Goal: Information Seeking & Learning: Find specific fact

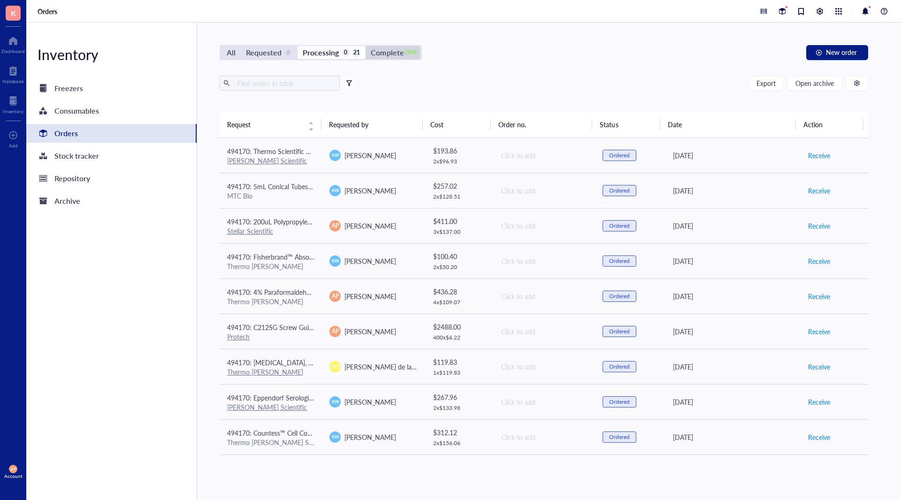
click at [407, 50] on div "1906" at bounding box center [411, 53] width 8 height 8
click at [365, 46] on input "Complete 1906" at bounding box center [365, 46] width 0 height 0
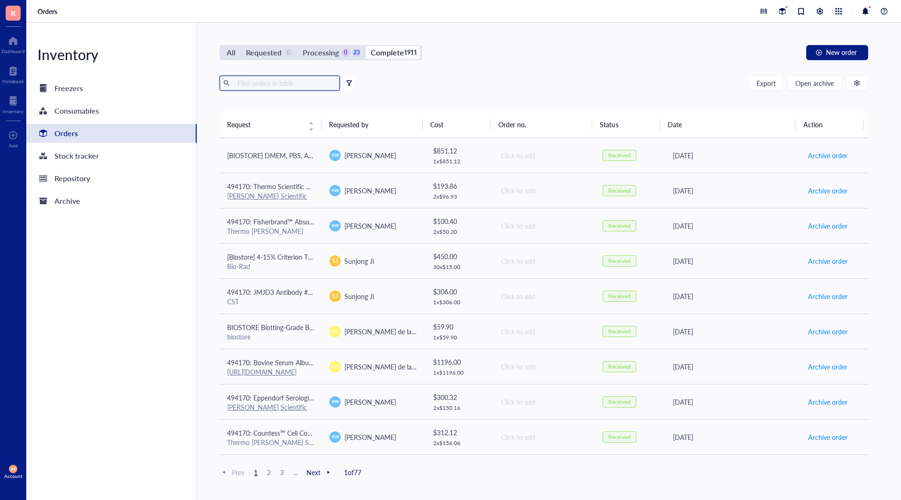
drag, startPoint x: 265, startPoint y: 86, endPoint x: 304, endPoint y: 93, distance: 40.5
click at [266, 85] on input "text" at bounding box center [285, 83] width 102 height 14
type input "p"
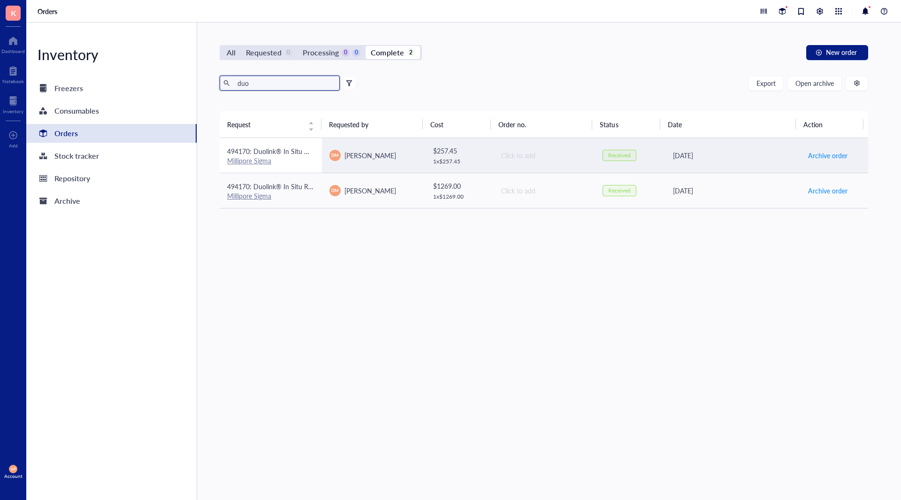
type input "duo"
click at [297, 151] on span "494170: Duolink® In Situ Mounting Medium with DAPI" at bounding box center [308, 150] width 163 height 9
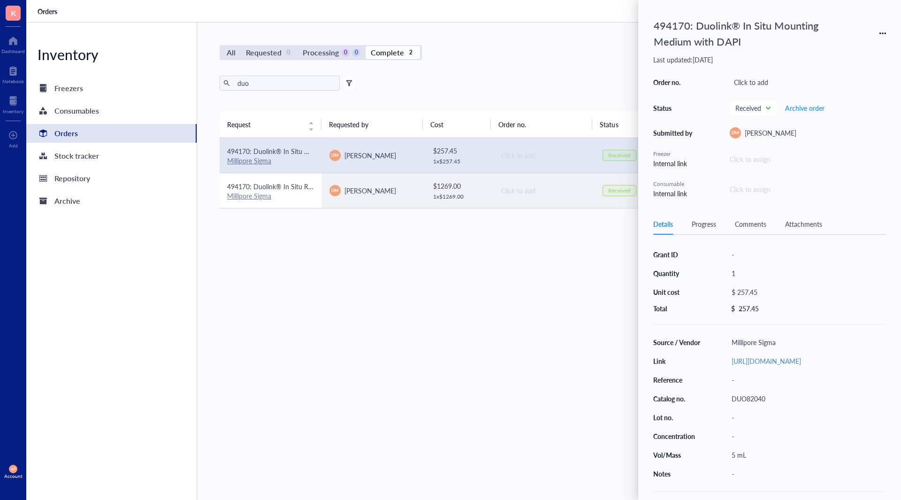
click at [295, 191] on div "Millipore Sigma" at bounding box center [270, 195] width 87 height 8
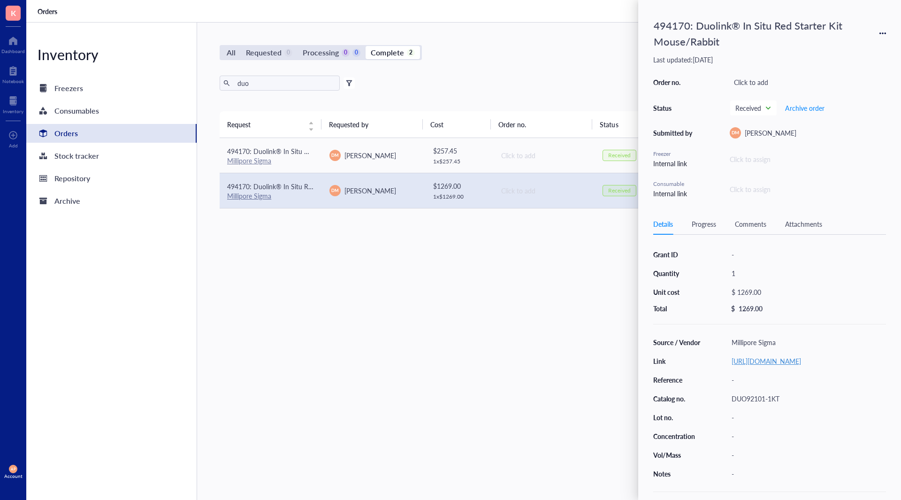
click at [795, 360] on link "[URL][DOMAIN_NAME]" at bounding box center [765, 360] width 69 height 9
